Goal: Information Seeking & Learning: Check status

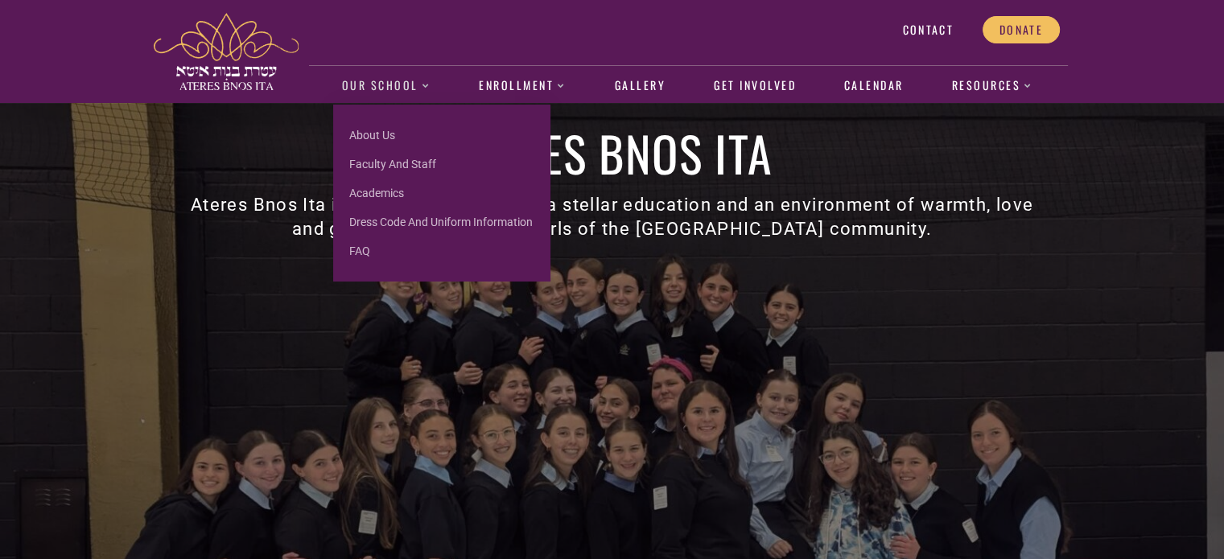
click at [374, 96] on link "Our School" at bounding box center [385, 86] width 105 height 37
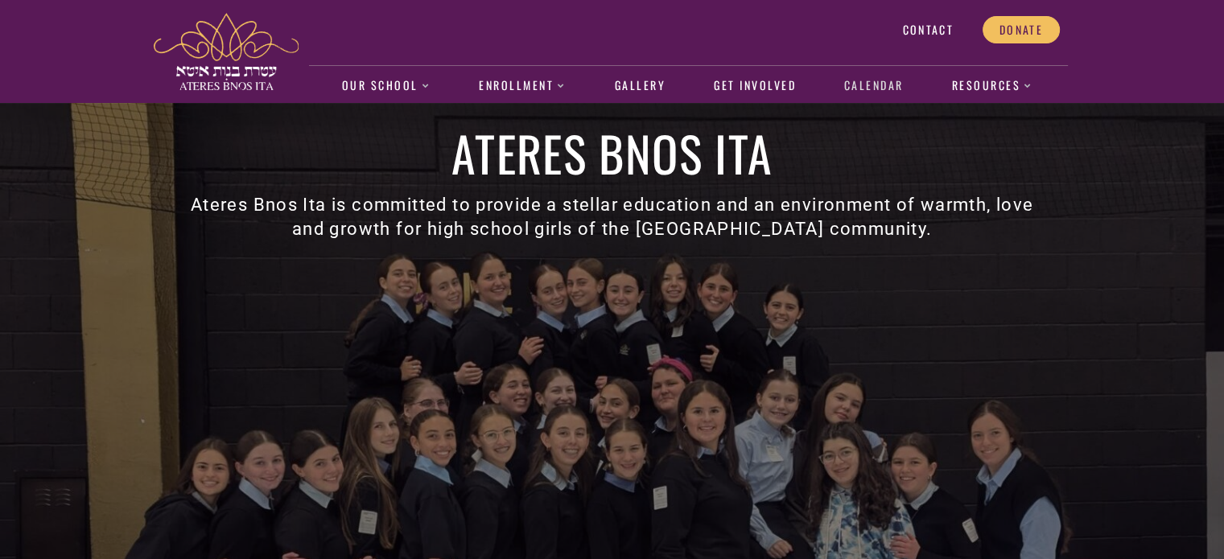
click at [881, 68] on link "Calendar" at bounding box center [873, 86] width 76 height 37
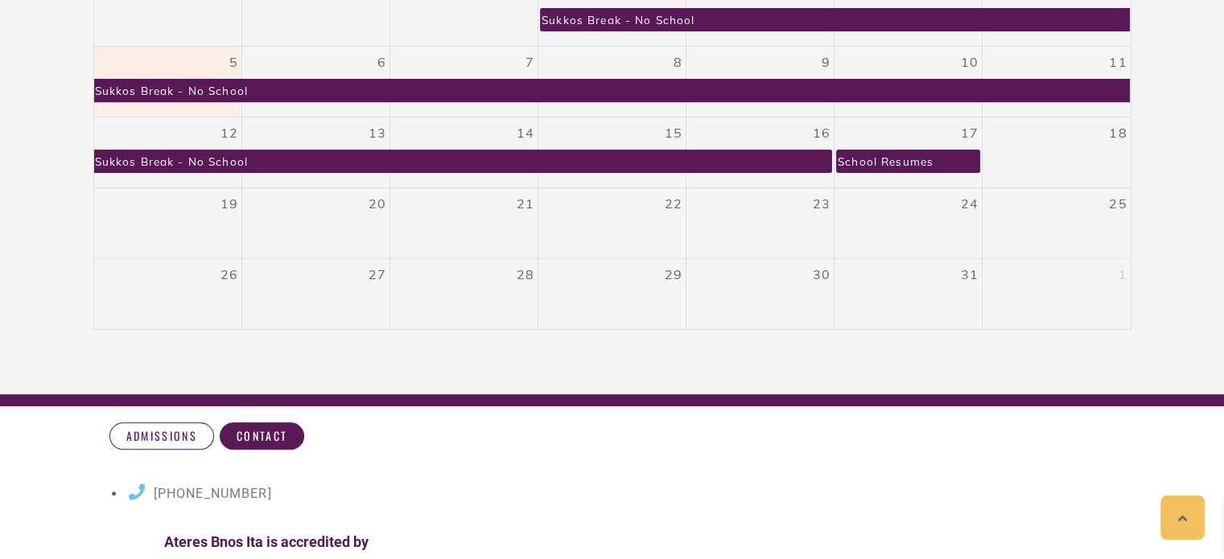
scroll to position [527, 0]
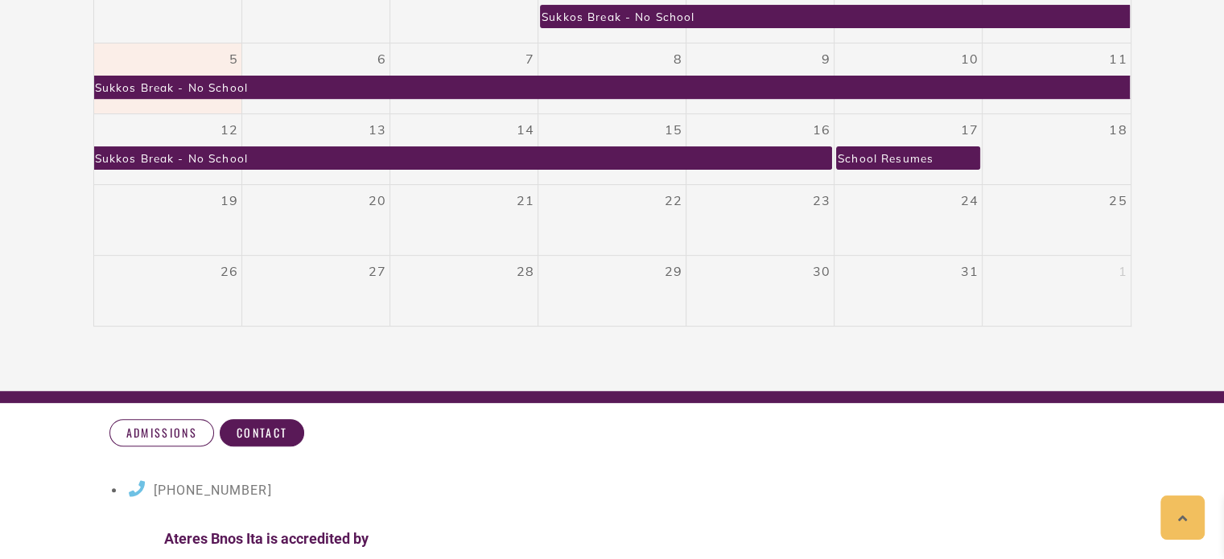
click at [861, 158] on div "School Resumes" at bounding box center [885, 158] width 97 height 22
